Goal: Task Accomplishment & Management: Manage account settings

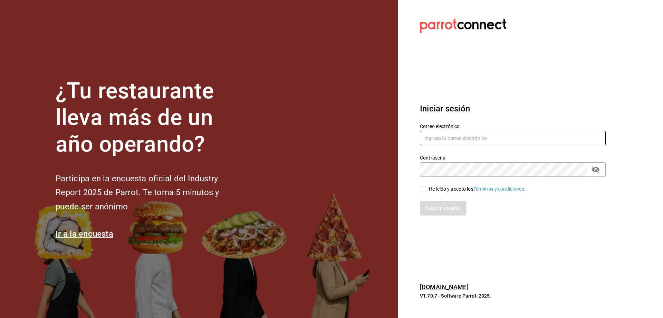
click at [450, 141] on input "text" at bounding box center [513, 138] width 186 height 15
type input "p"
type input "[EMAIL_ADDRESS][DOMAIN_NAME]"
click at [424, 186] on input "He leído y acepto los Términos y condiciones." at bounding box center [423, 189] width 6 height 6
checkbox input "true"
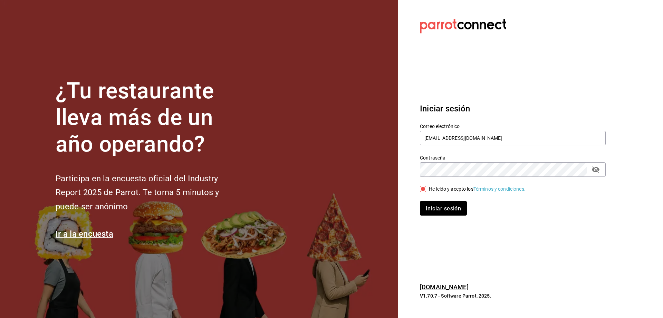
click at [442, 207] on font "Iniciar sesión" at bounding box center [443, 208] width 35 height 7
